Goal: Navigation & Orientation: Find specific page/section

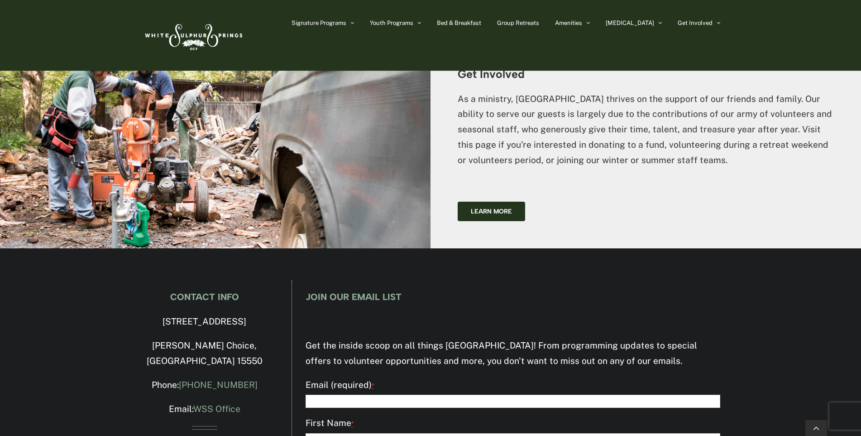
scroll to position [2281, 0]
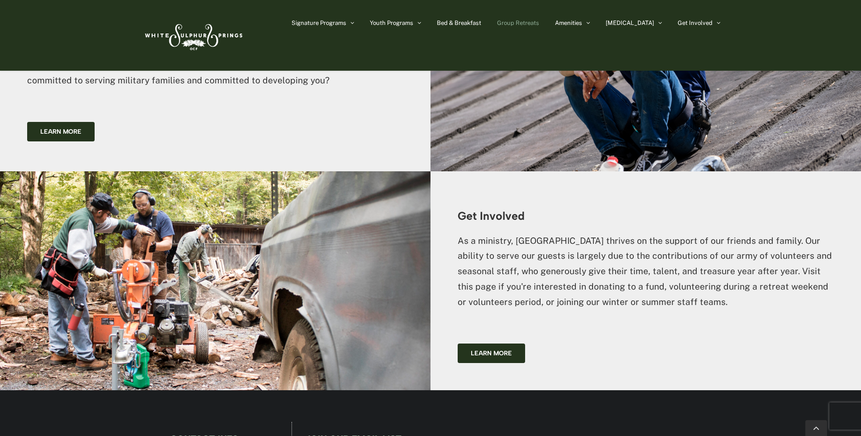
click at [539, 22] on span "Group Retreats" at bounding box center [518, 23] width 42 height 6
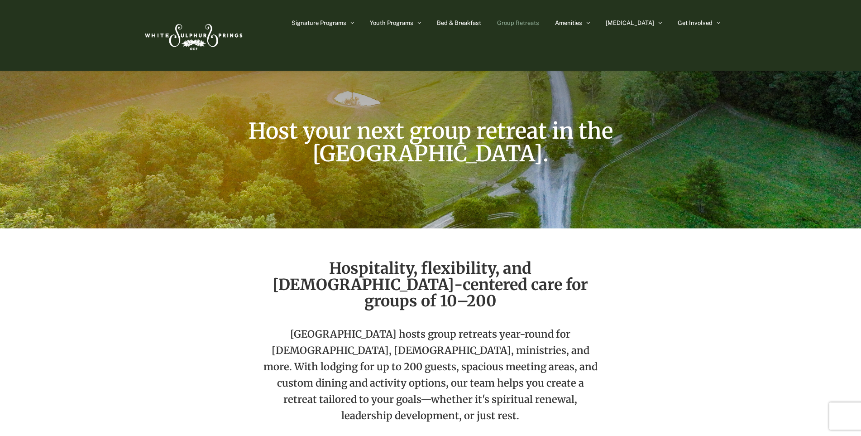
scroll to position [91, 0]
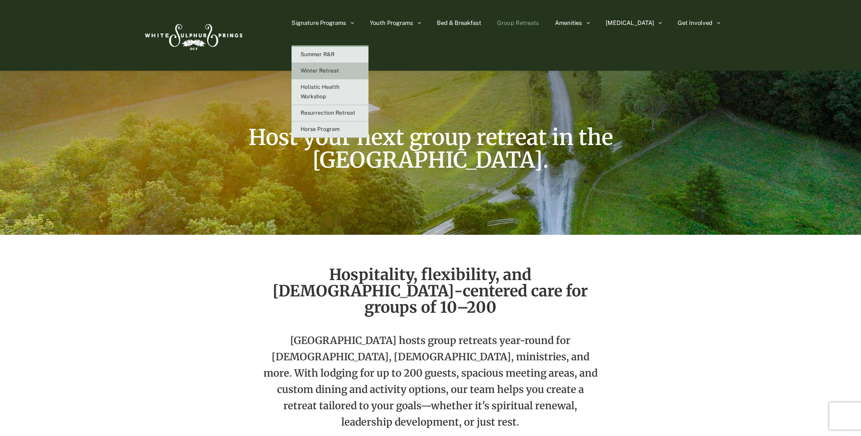
click at [339, 68] on span "Winter Retreat" at bounding box center [320, 70] width 38 height 6
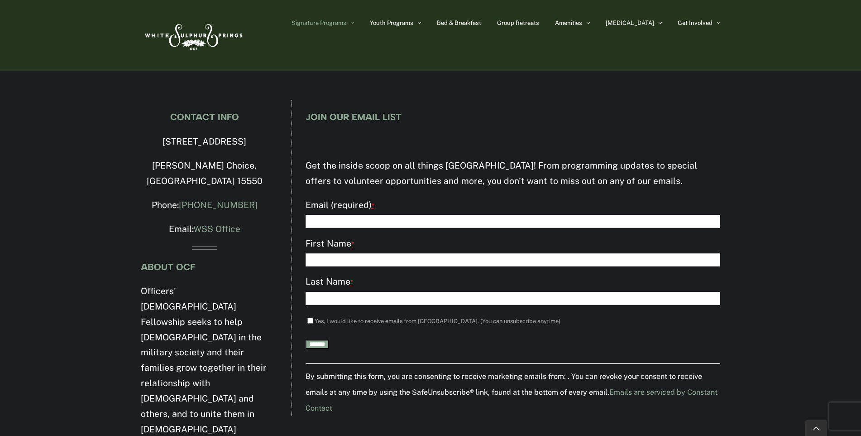
scroll to position [1811, 0]
